Goal: Transaction & Acquisition: Purchase product/service

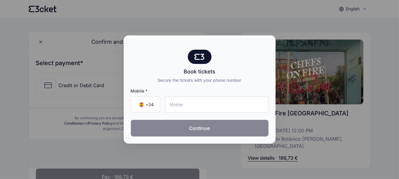
click at [199, 136] on button "Continue" at bounding box center [200, 128] width 138 height 17
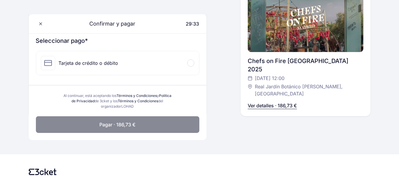
scroll to position [59, 0]
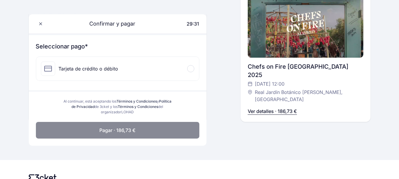
click at [59, 72] on div "Tarjeta de crédito o débito" at bounding box center [89, 68] width 60 height 7
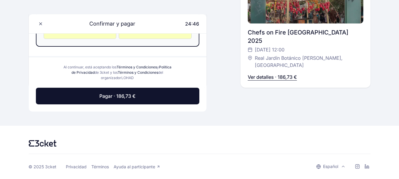
scroll to position [171, 0]
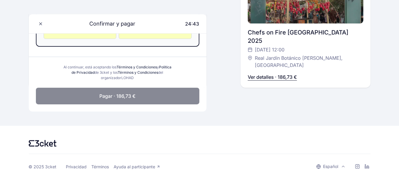
click at [110, 99] on span "Pagar · 186,73 €" at bounding box center [117, 95] width 36 height 7
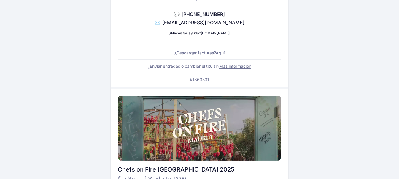
scroll to position [89, 0]
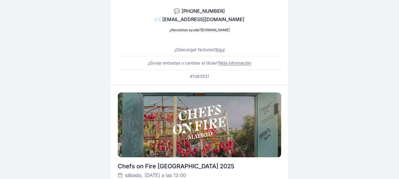
click at [225, 52] on link "Aquí" at bounding box center [220, 49] width 9 height 5
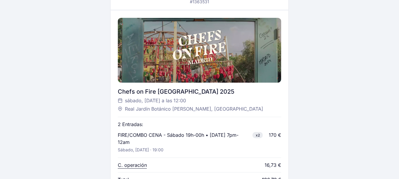
scroll to position [143, 0]
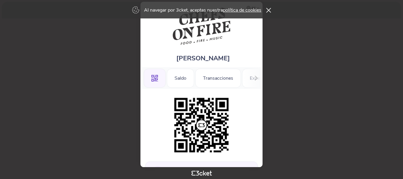
click at [271, 9] on icon at bounding box center [268, 10] width 5 height 5
